Goal: Register for event/course

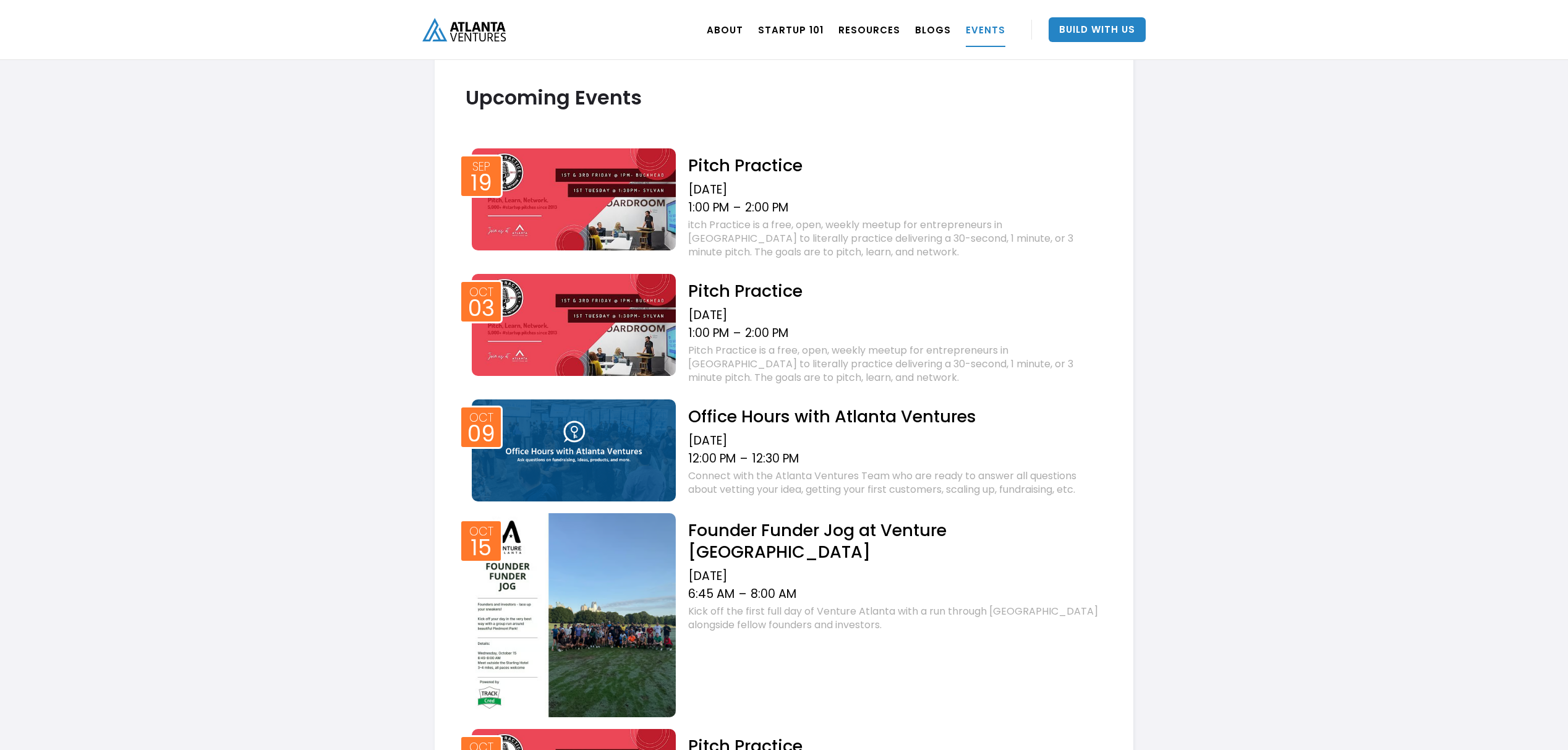
scroll to position [632, 0]
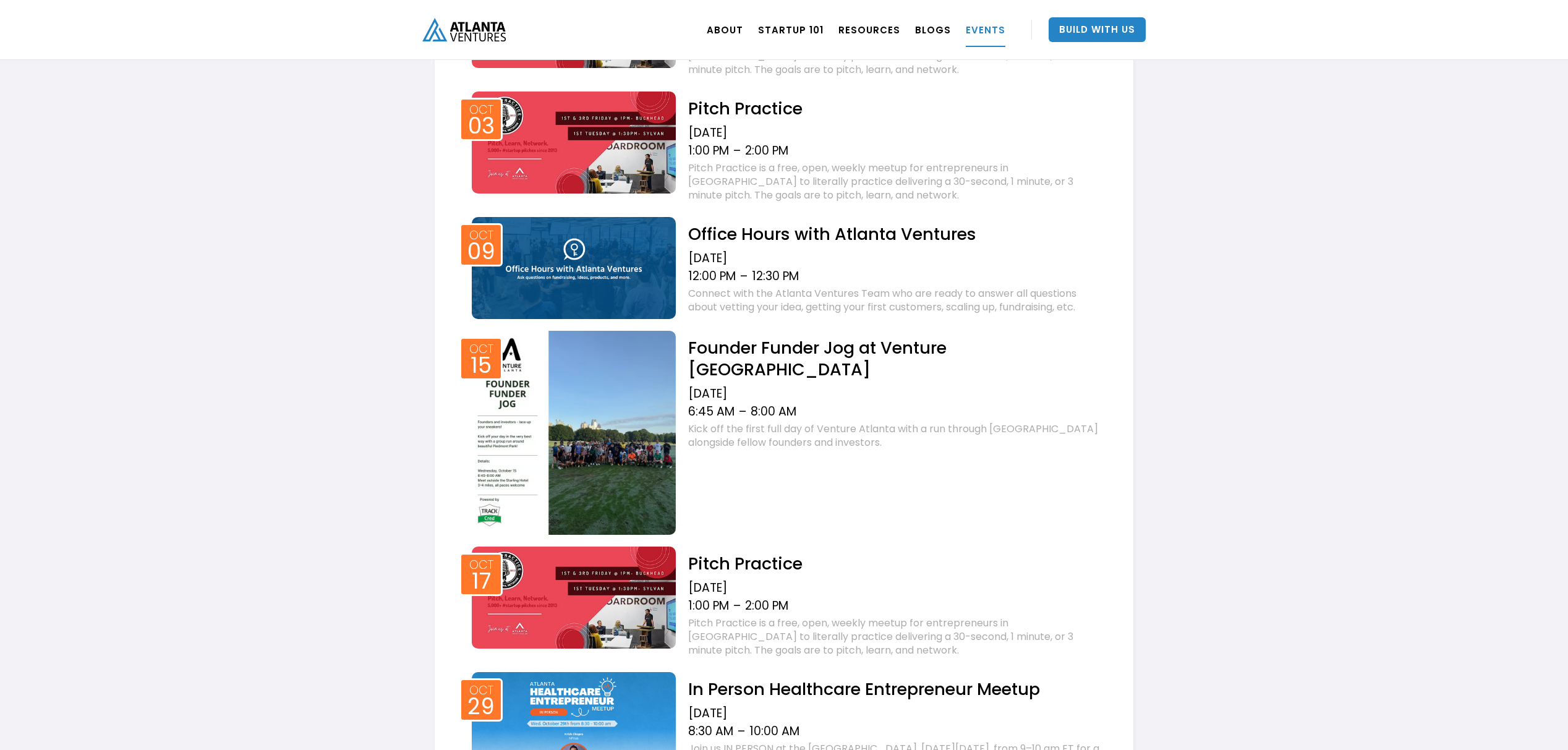
click at [646, 239] on img at bounding box center [574, 268] width 204 height 102
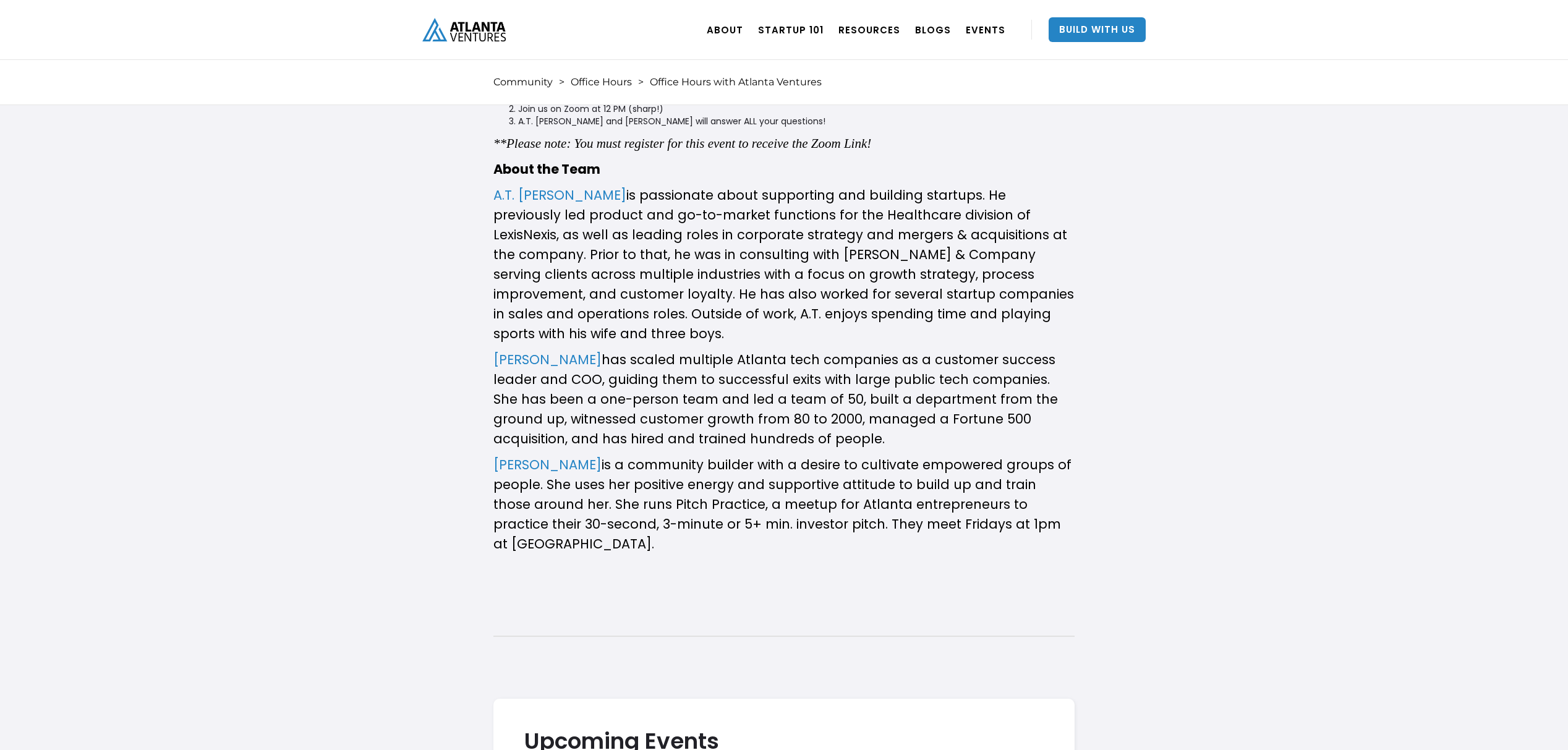
scroll to position [626, 0]
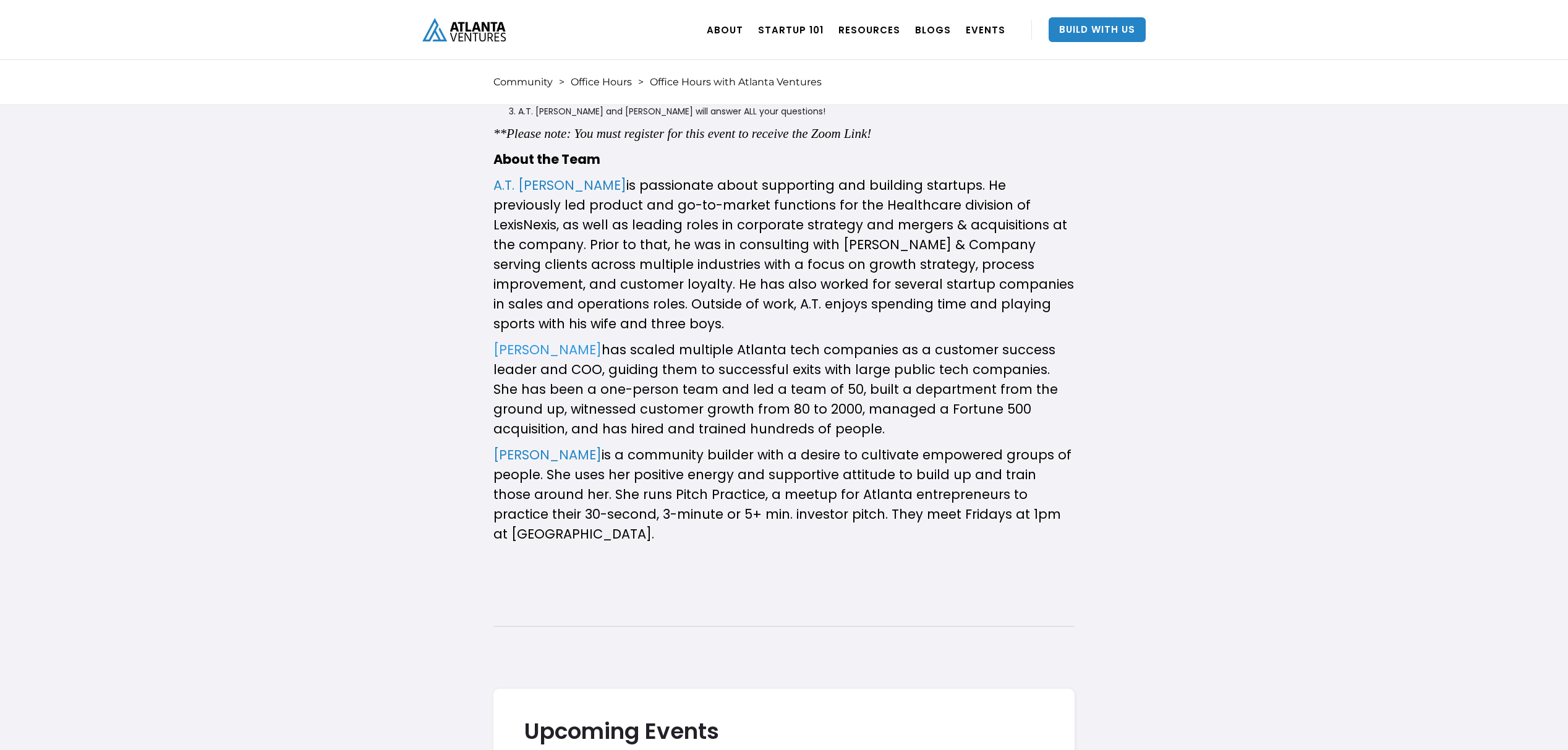
click at [552, 340] on link "Kathryn O’Day" at bounding box center [548, 349] width 108 height 18
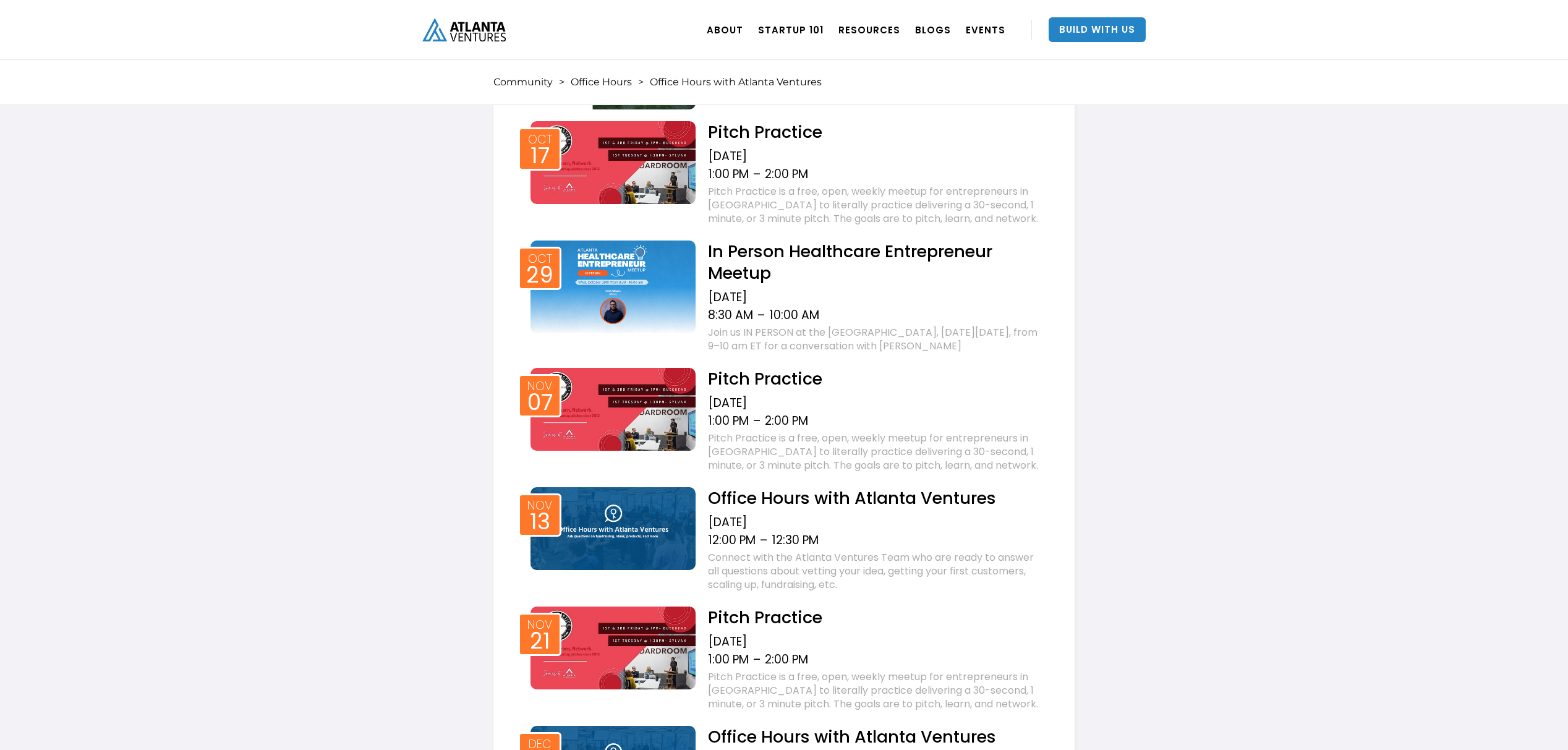
scroll to position [1834, 0]
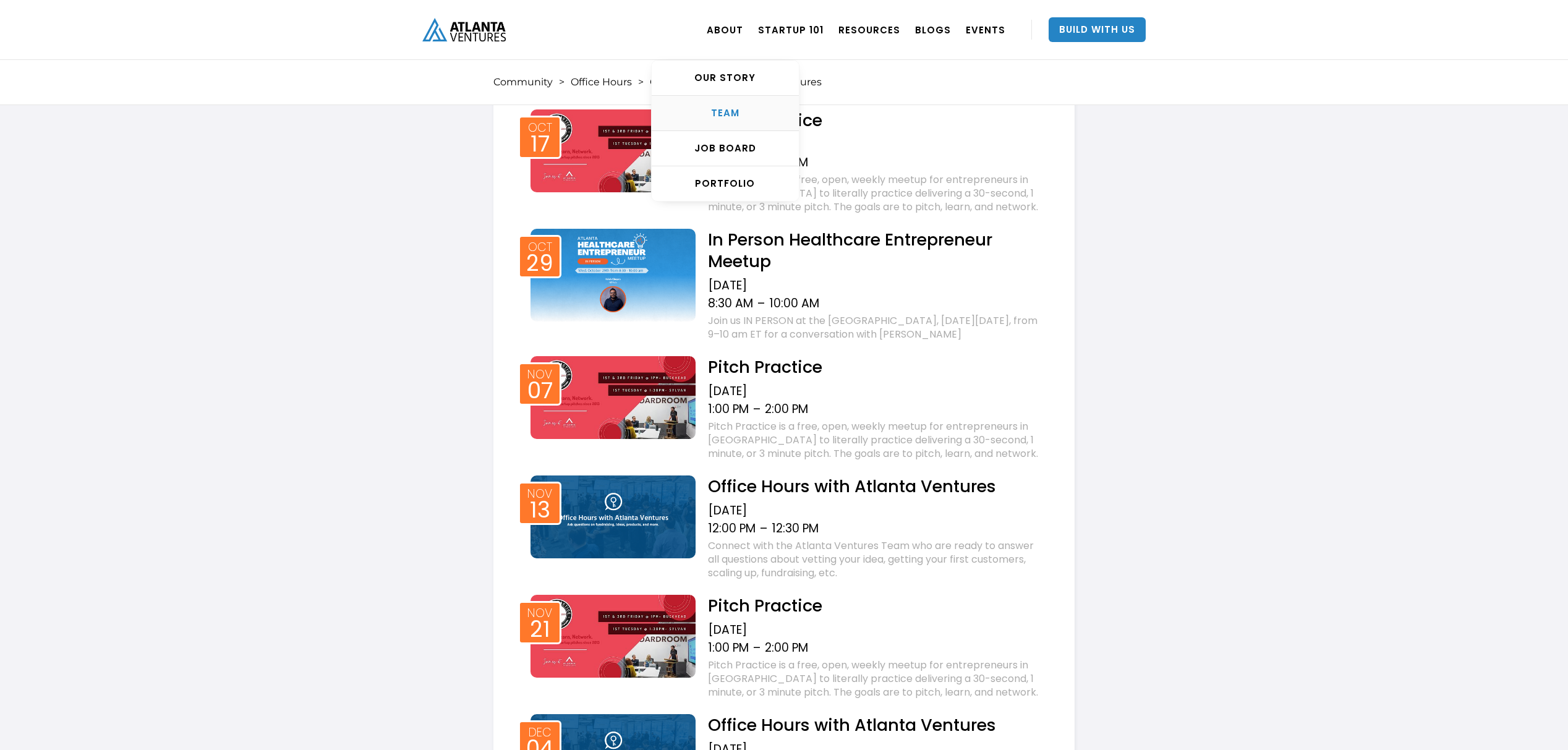
click at [731, 112] on div "TEAM" at bounding box center [725, 113] width 148 height 13
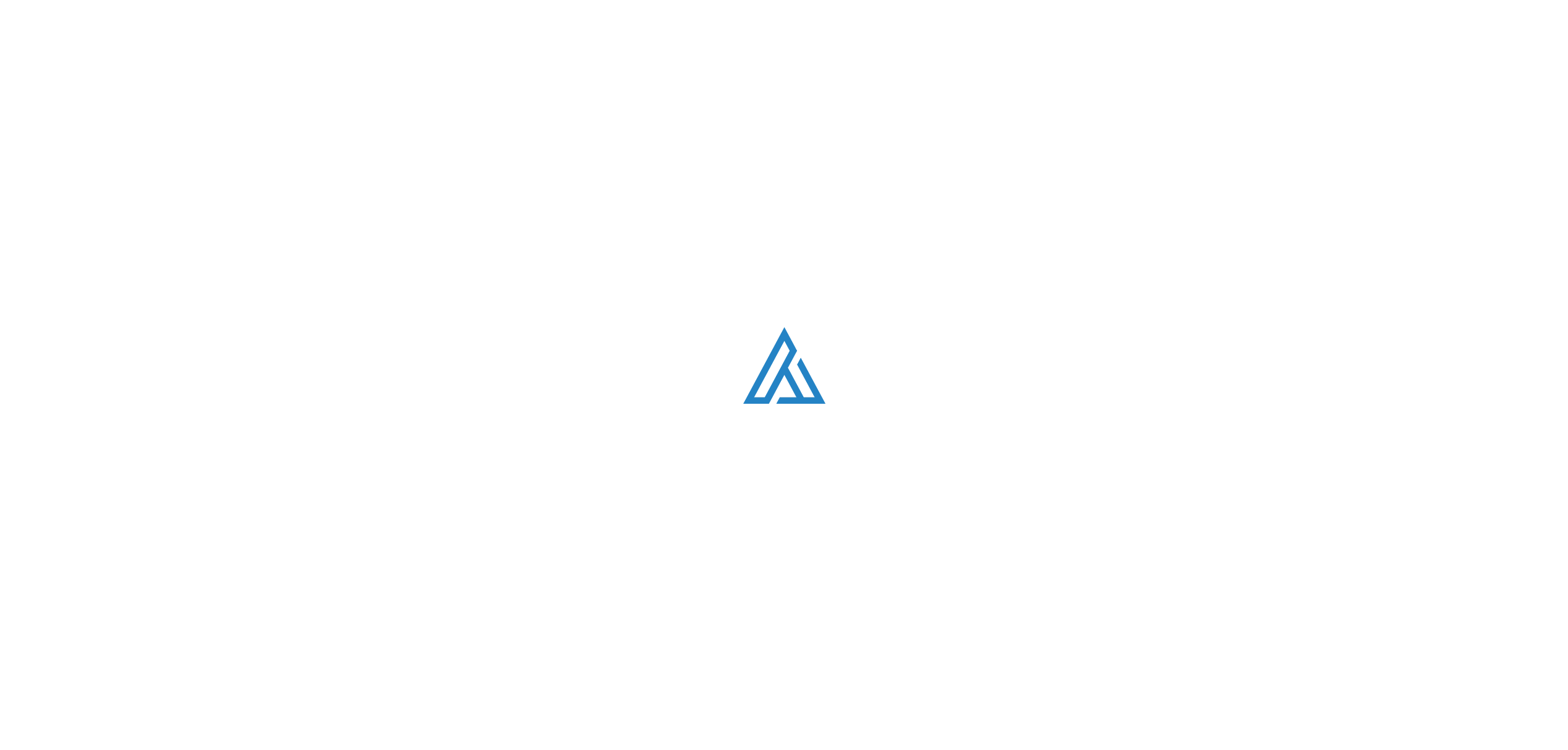
scroll to position [1578, 0]
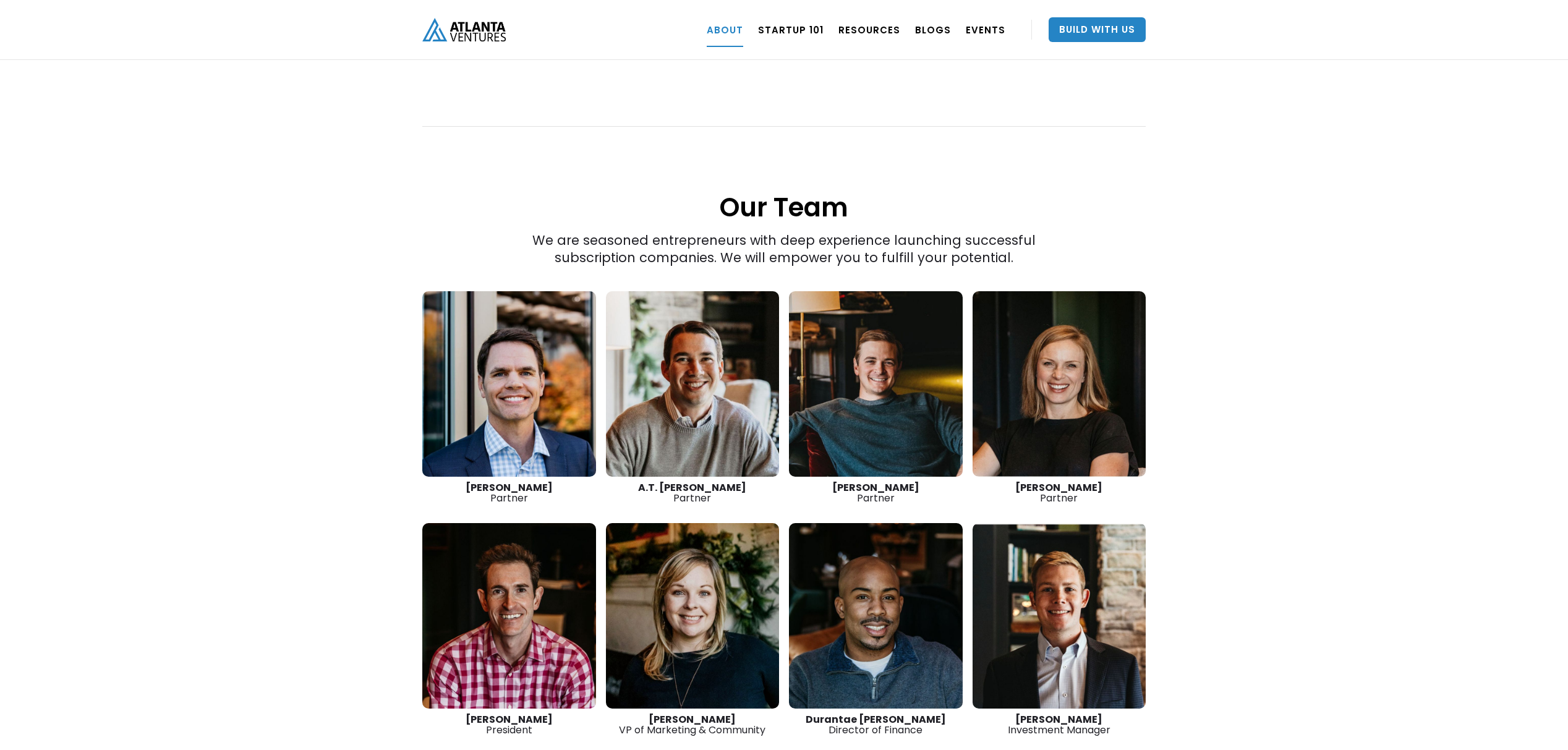
click at [1016, 331] on link at bounding box center [1059, 384] width 174 height 185
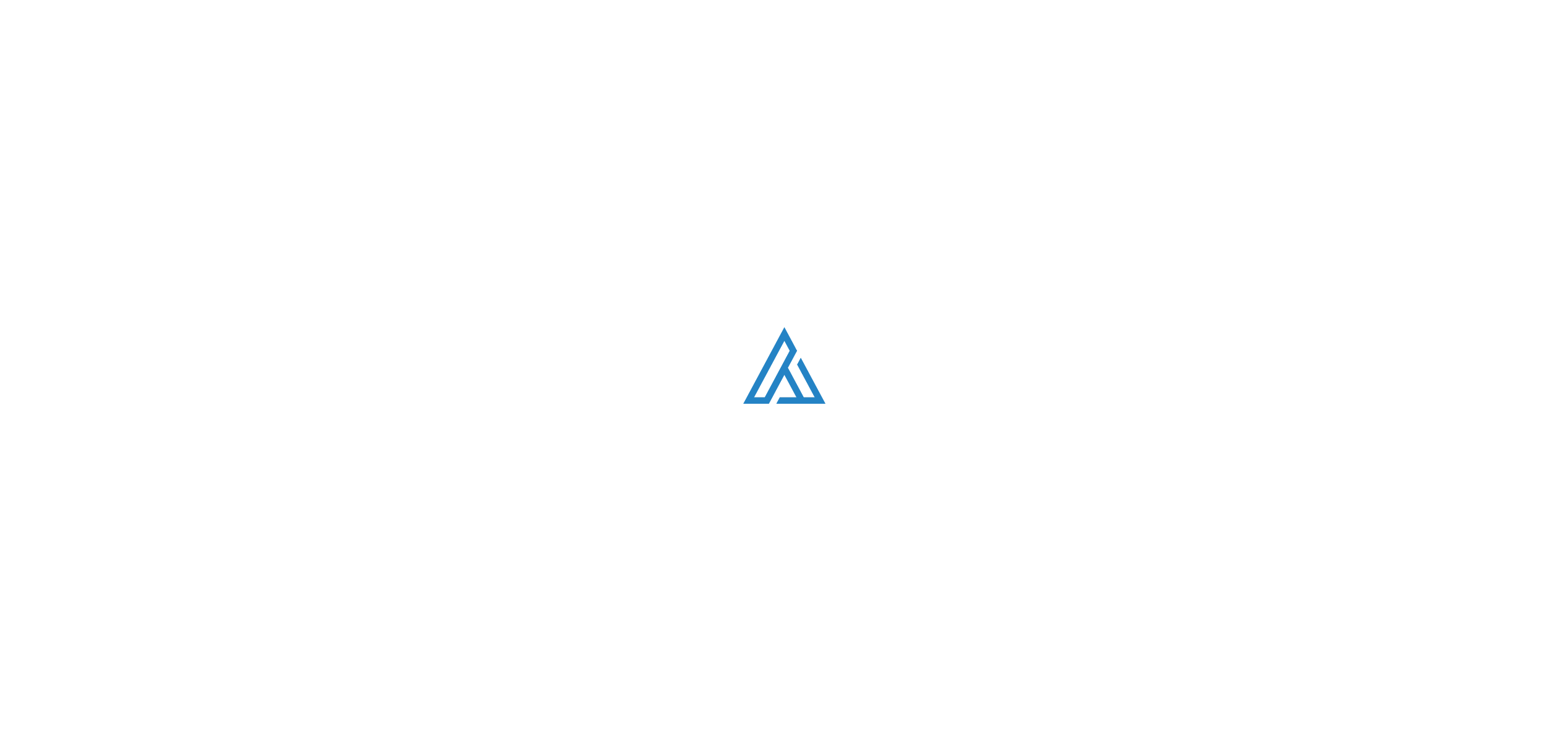
scroll to position [1578, 0]
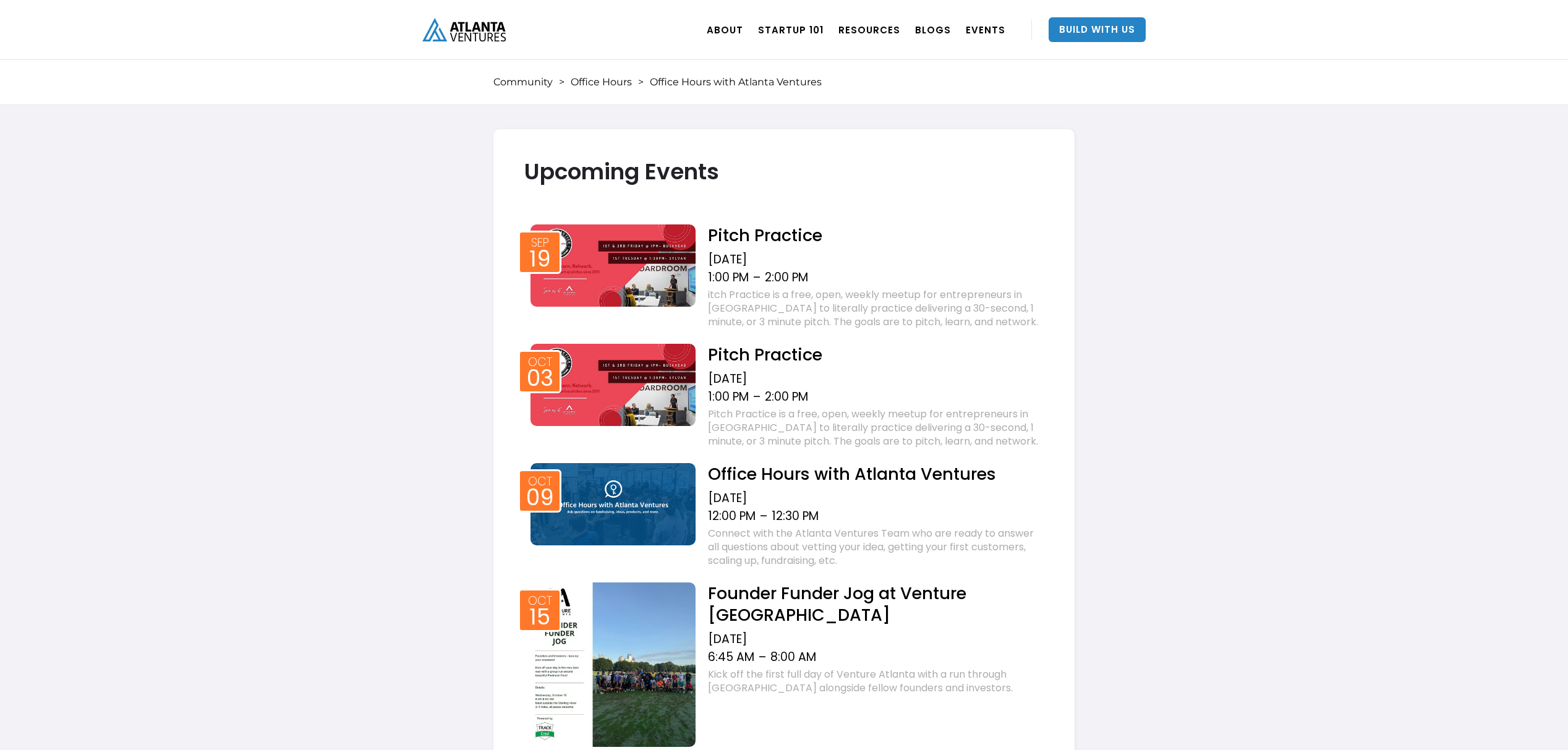
scroll to position [1049, 0]
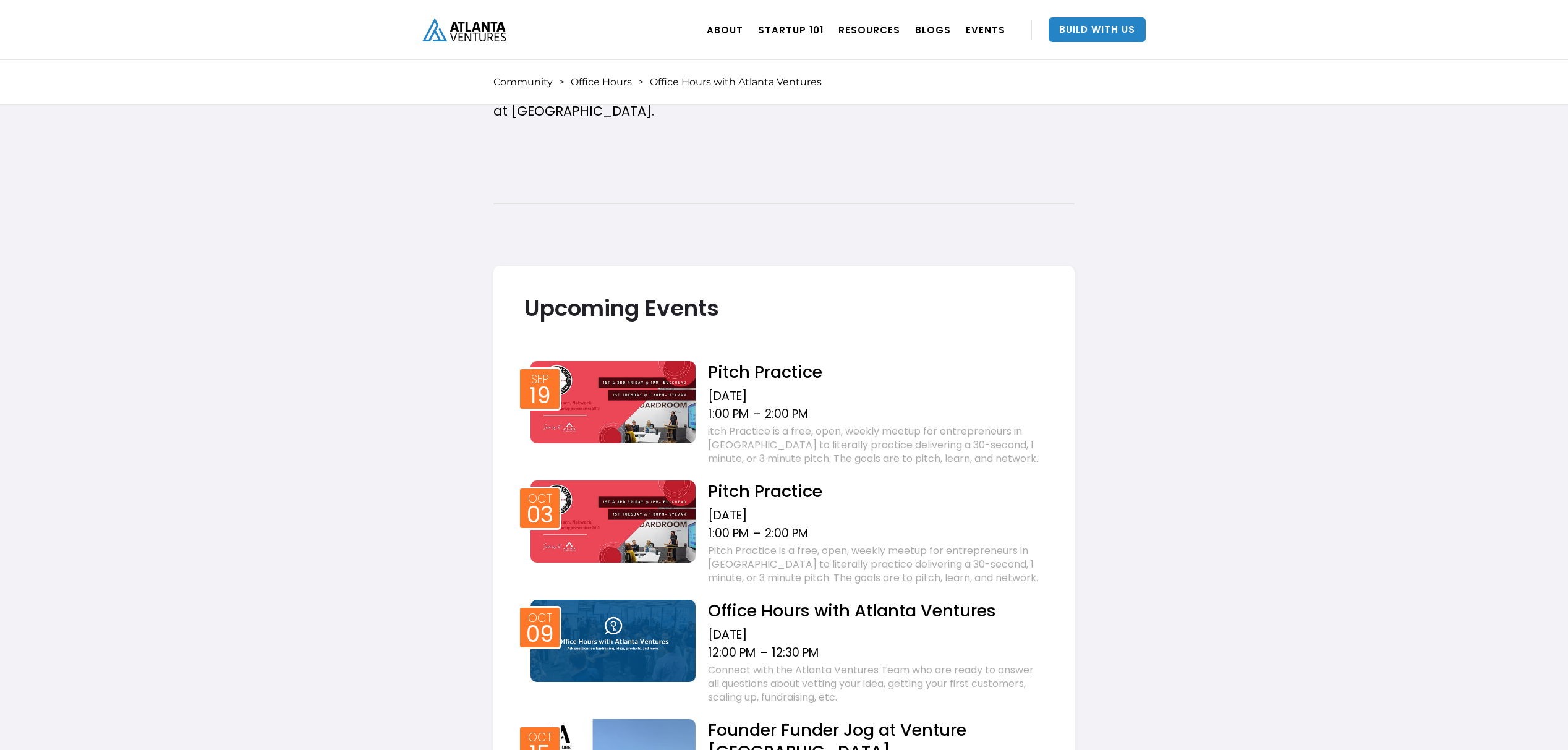
click at [630, 383] on img at bounding box center [612, 401] width 165 height 82
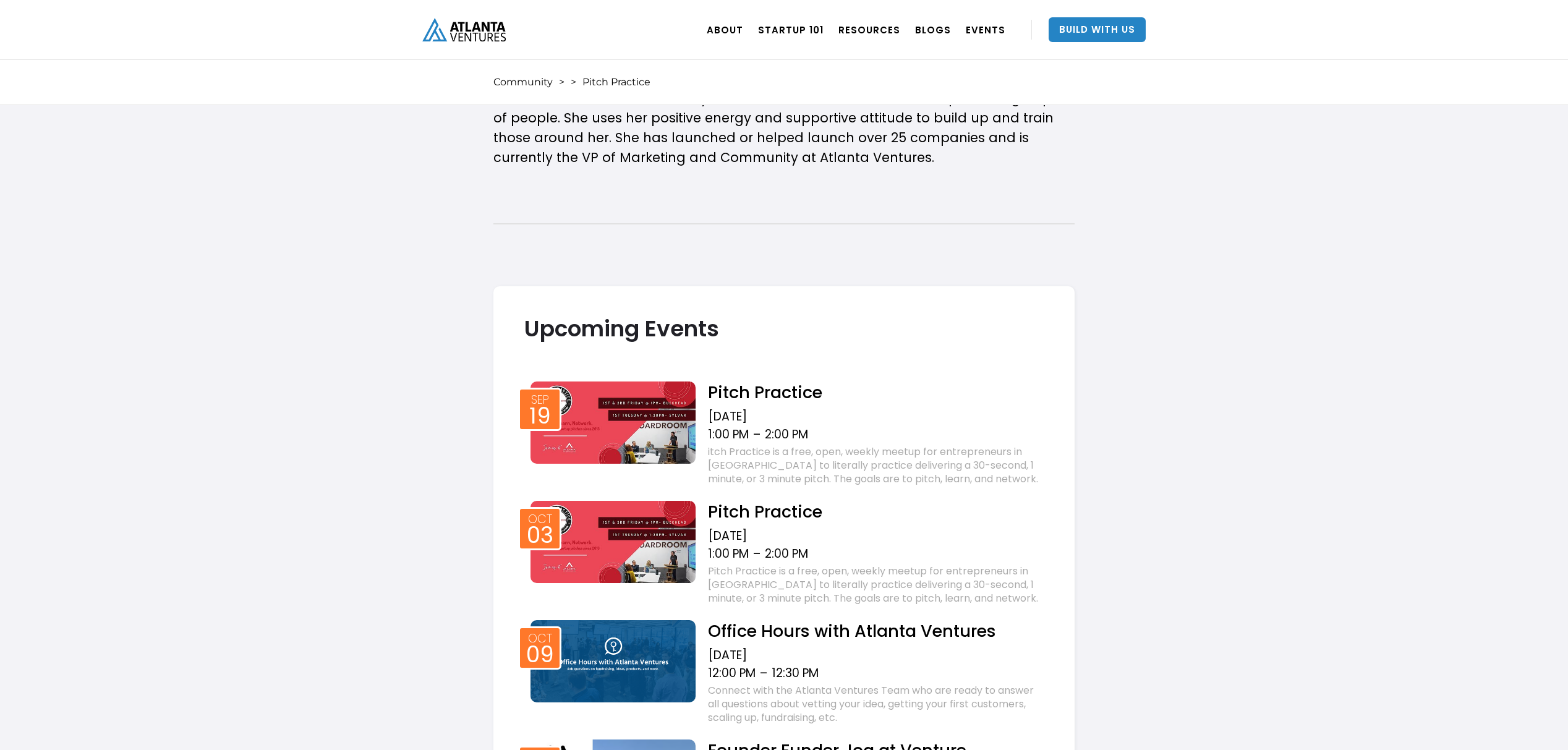
scroll to position [584, 0]
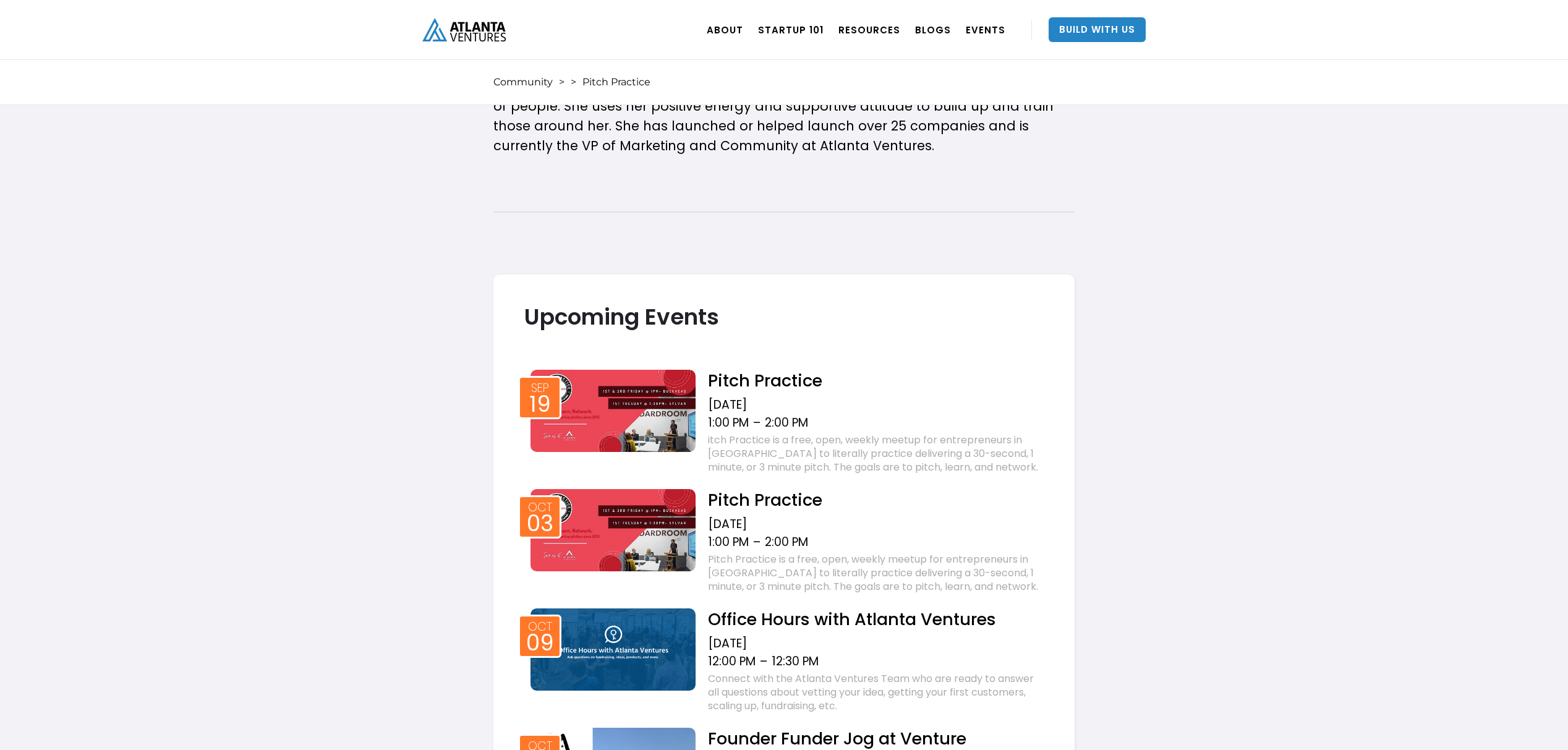
click at [614, 533] on img at bounding box center [612, 529] width 165 height 82
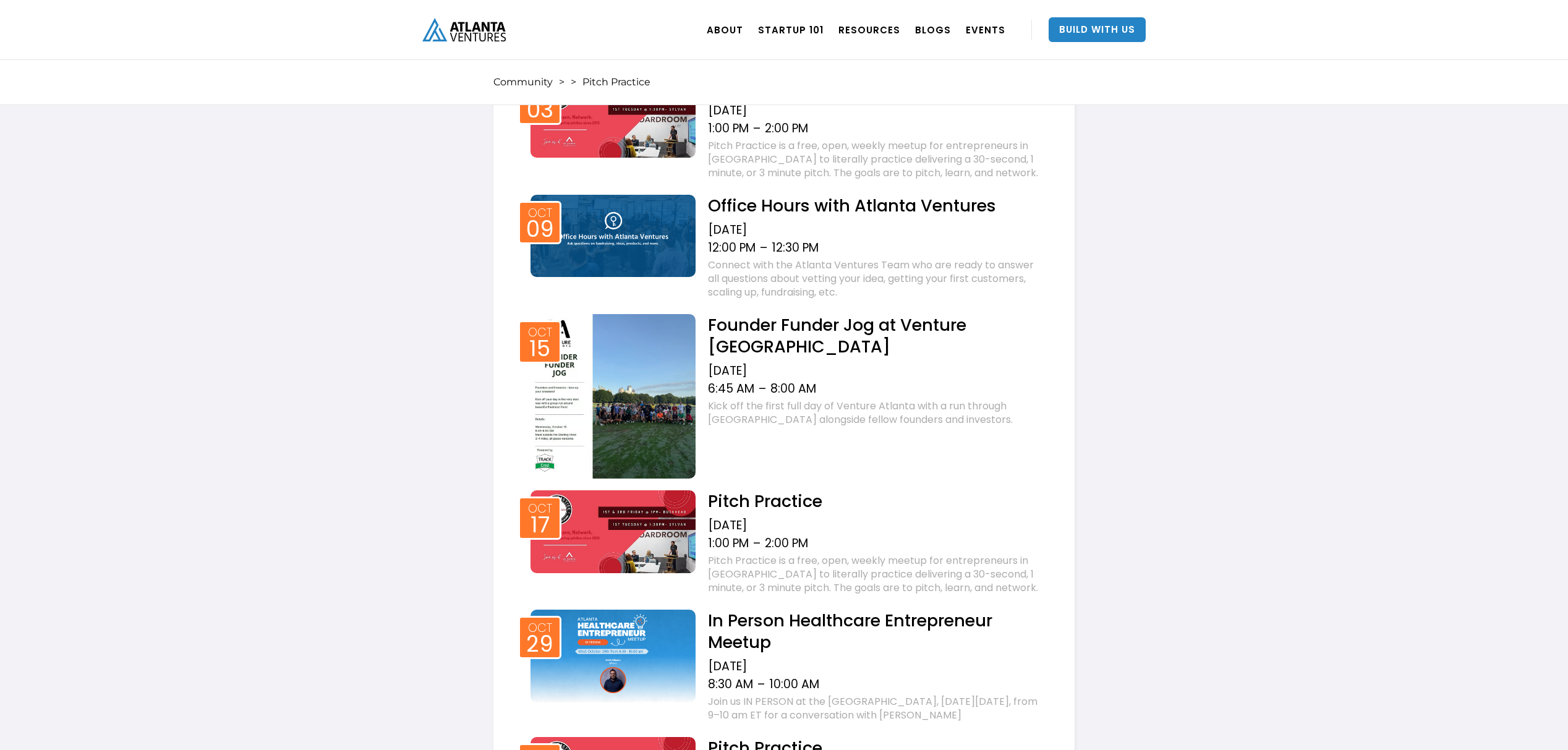
scroll to position [1040, 0]
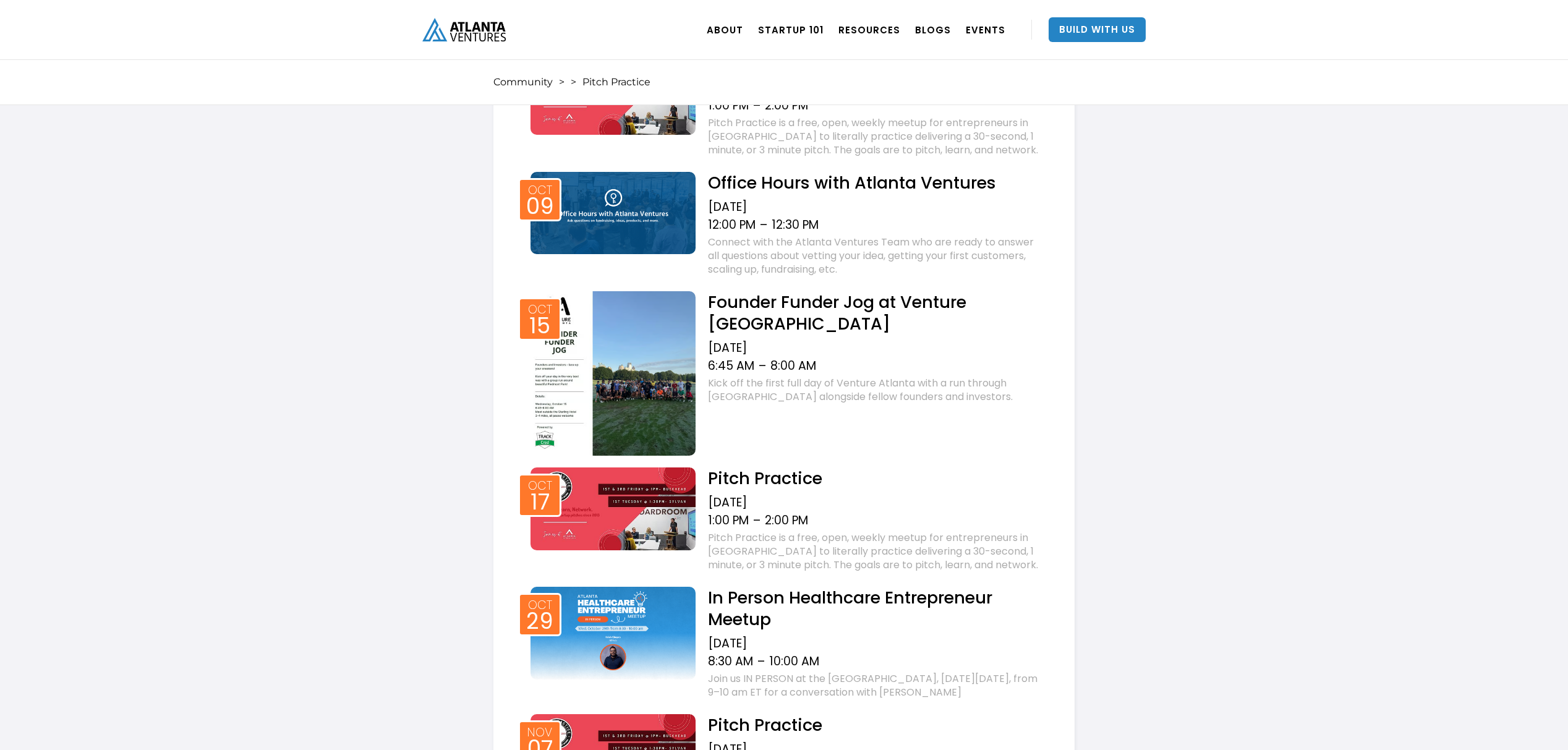
click at [611, 500] on img at bounding box center [612, 508] width 165 height 82
